Goal: Book appointment/travel/reservation

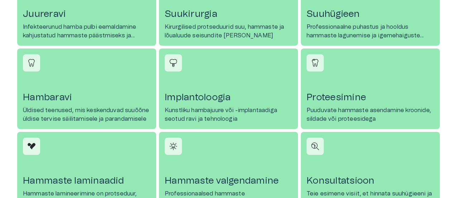
scroll to position [373, 0]
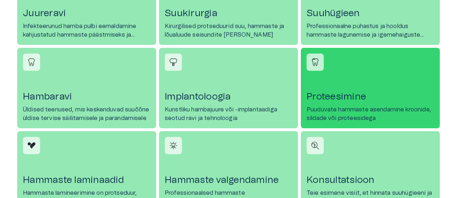
click at [335, 92] on h4 "Proteesimine" at bounding box center [371, 96] width 128 height 11
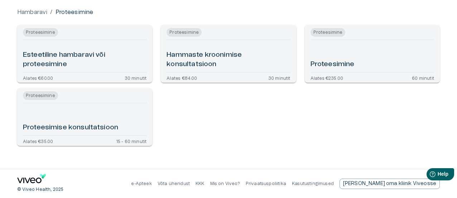
click at [326, 61] on h6 "Proteesimine" at bounding box center [333, 65] width 44 height 10
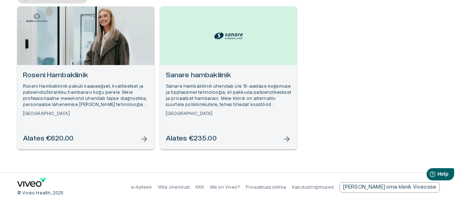
scroll to position [104, 0]
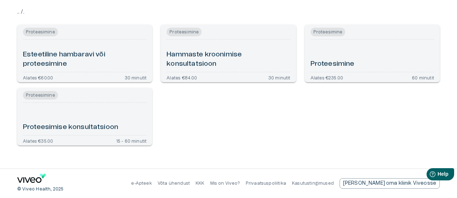
scroll to position [73, 0]
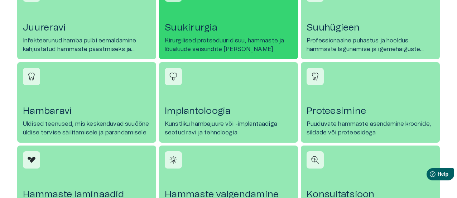
scroll to position [330, 0]
